Goal: Task Accomplishment & Management: Manage account settings

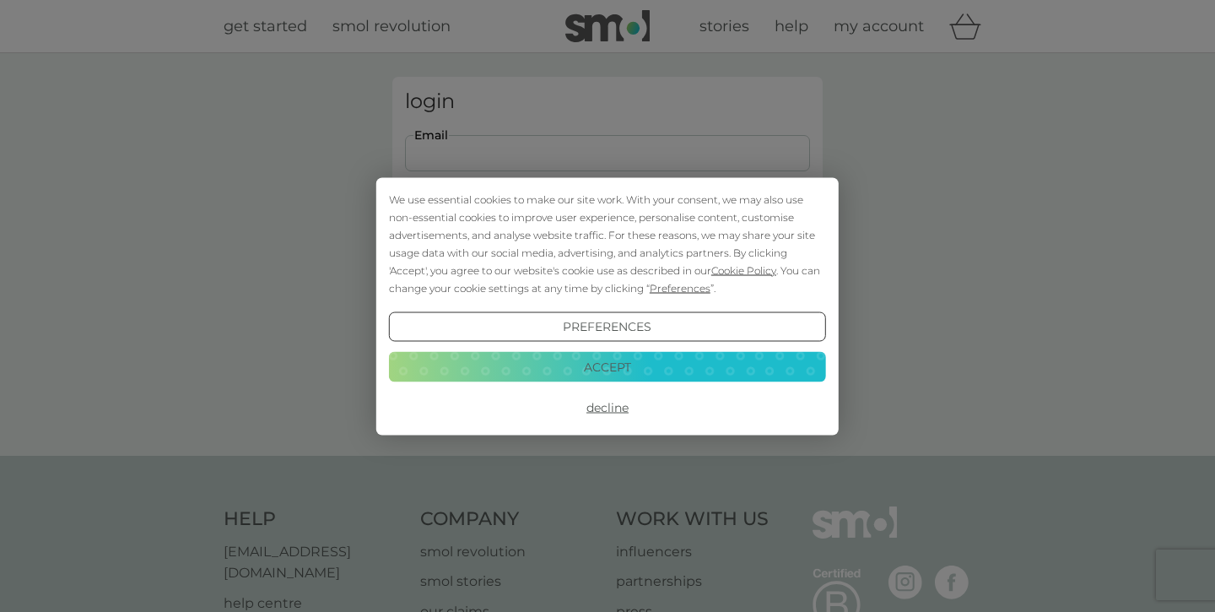
type input "[EMAIL_ADDRESS][DOMAIN_NAME]"
click at [607, 265] on button "Login" at bounding box center [607, 265] width 405 height 49
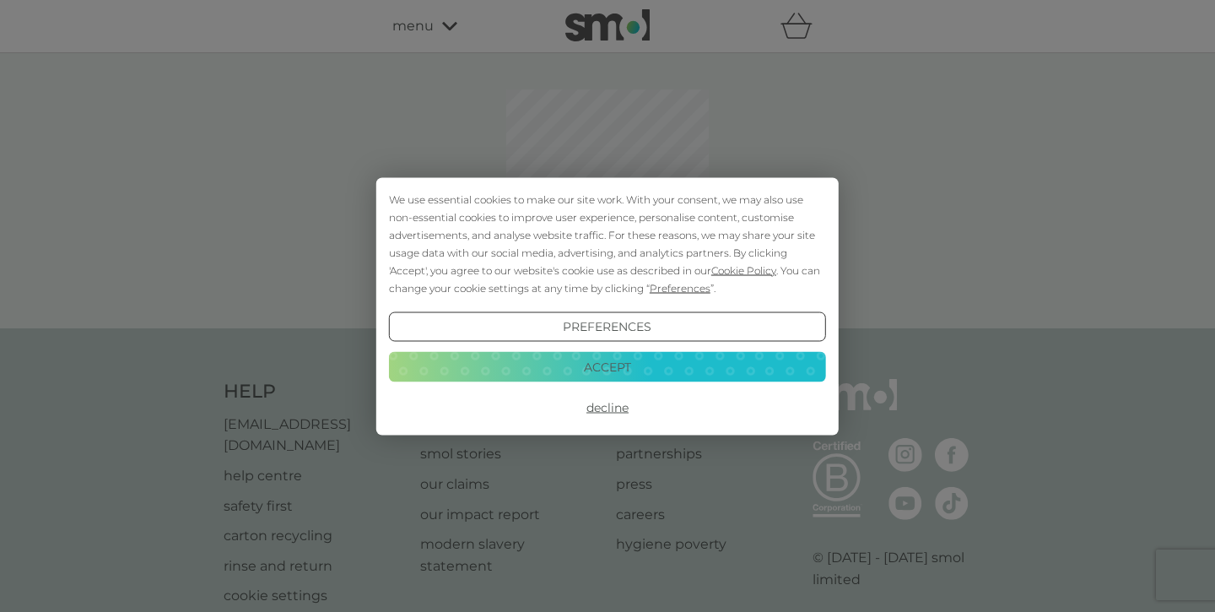
click at [653, 364] on button "Accept" at bounding box center [607, 367] width 437 height 30
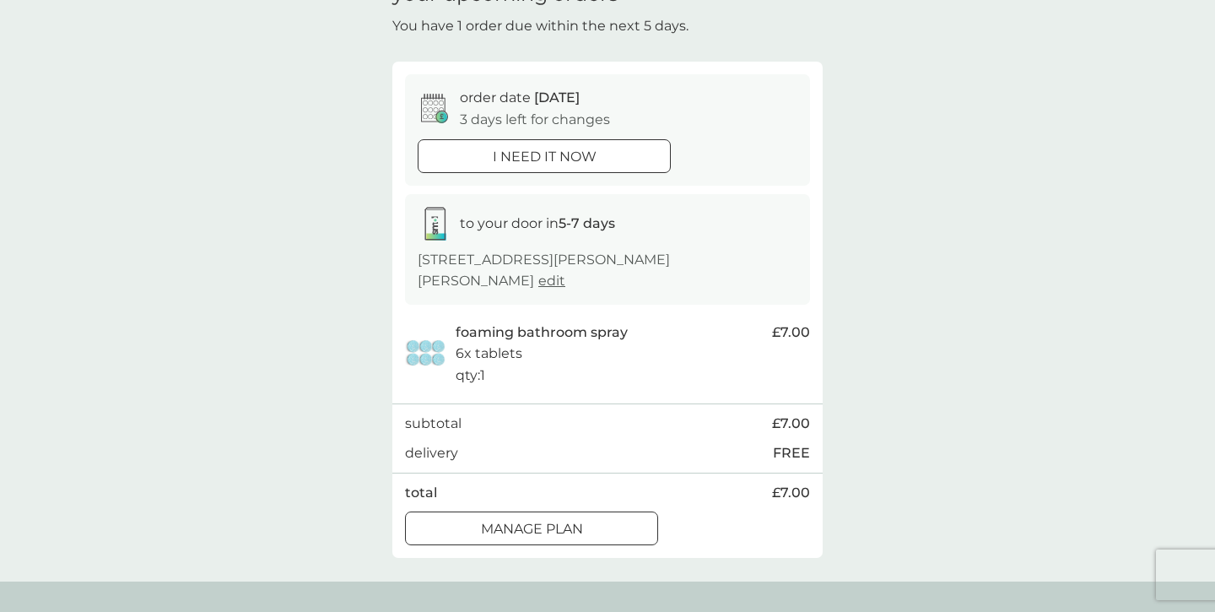
scroll to position [111, 0]
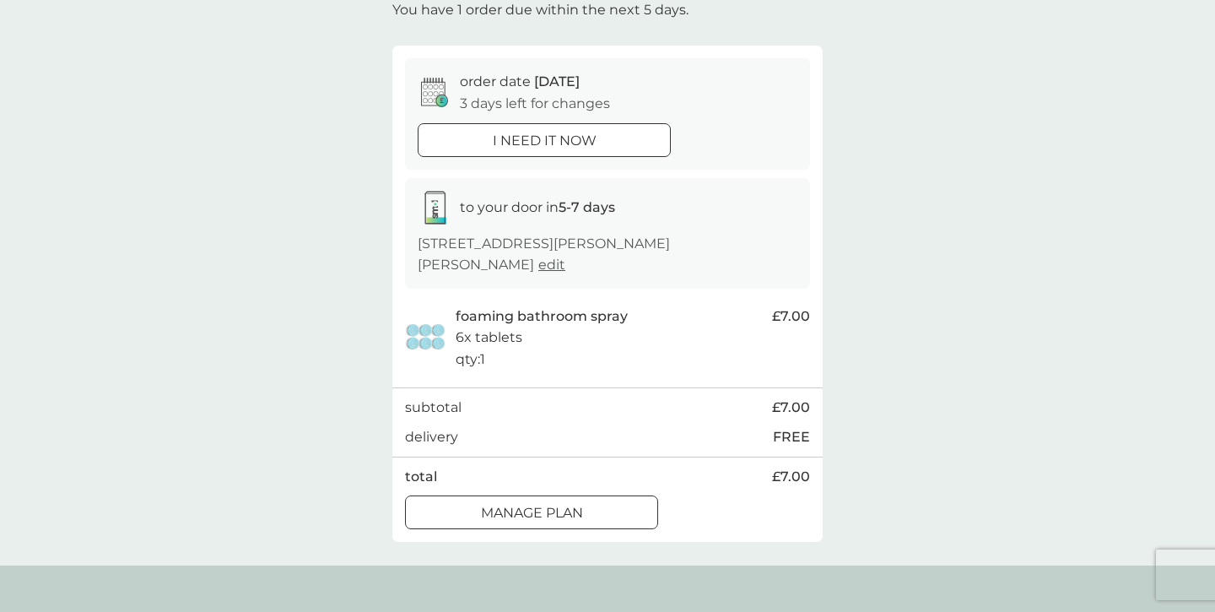
click at [574, 502] on p "Manage plan" at bounding box center [532, 513] width 102 height 22
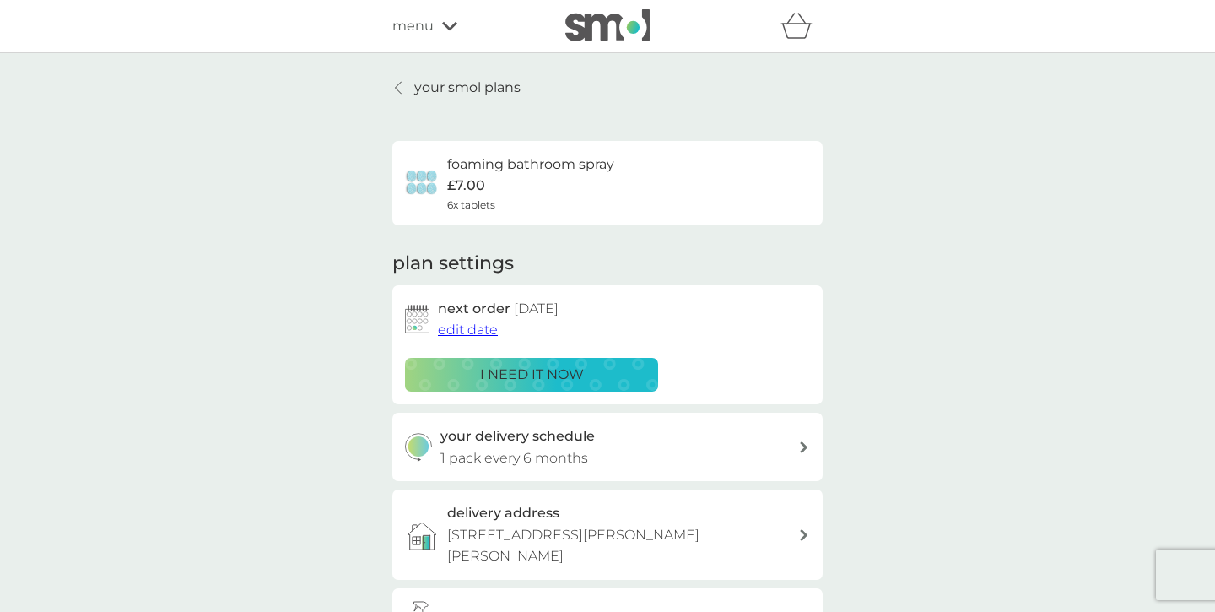
click at [452, 327] on span "edit date" at bounding box center [468, 329] width 60 height 16
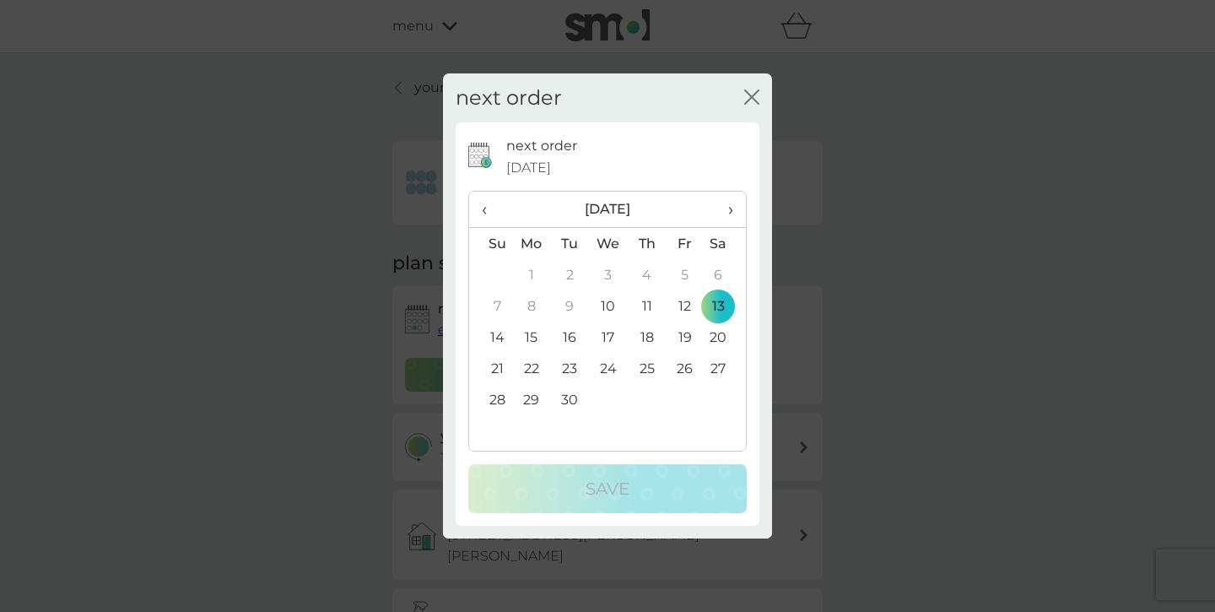
click at [565, 397] on td "30" at bounding box center [570, 399] width 38 height 31
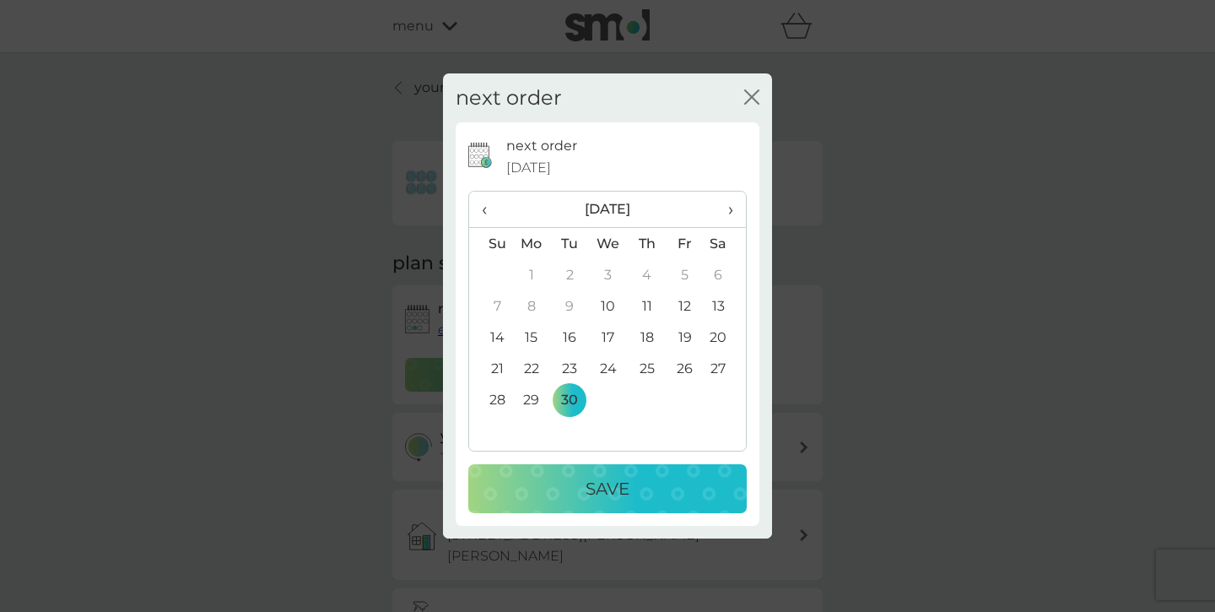
click at [586, 483] on p "Save" at bounding box center [607, 488] width 44 height 27
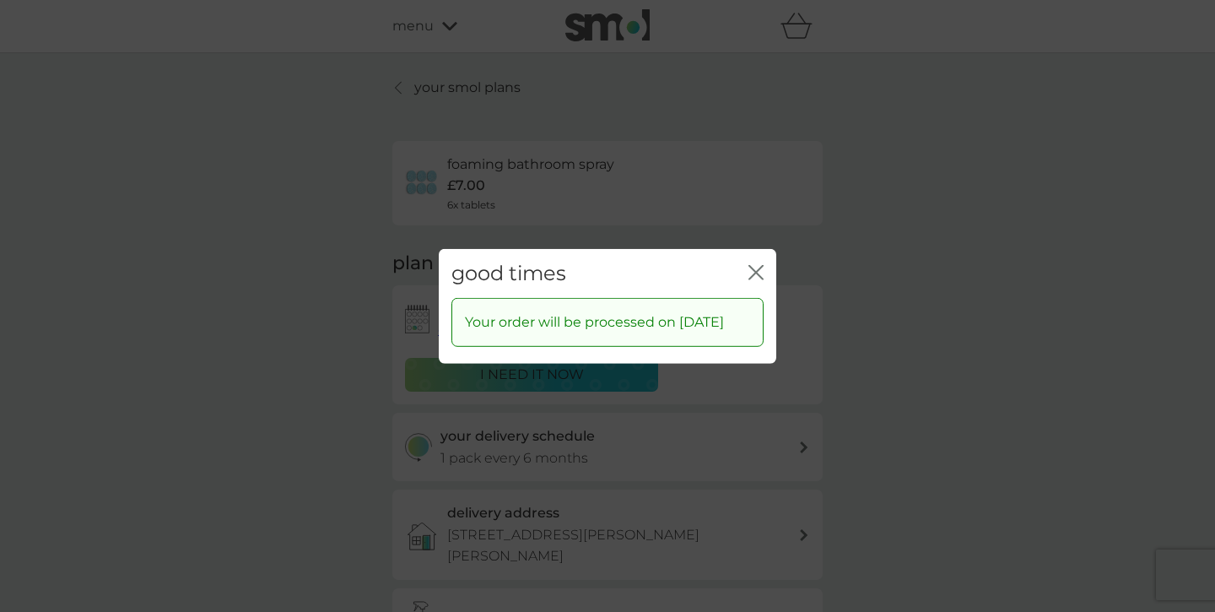
click at [753, 264] on icon "close" at bounding box center [755, 271] width 15 height 15
